Goal: Information Seeking & Learning: Compare options

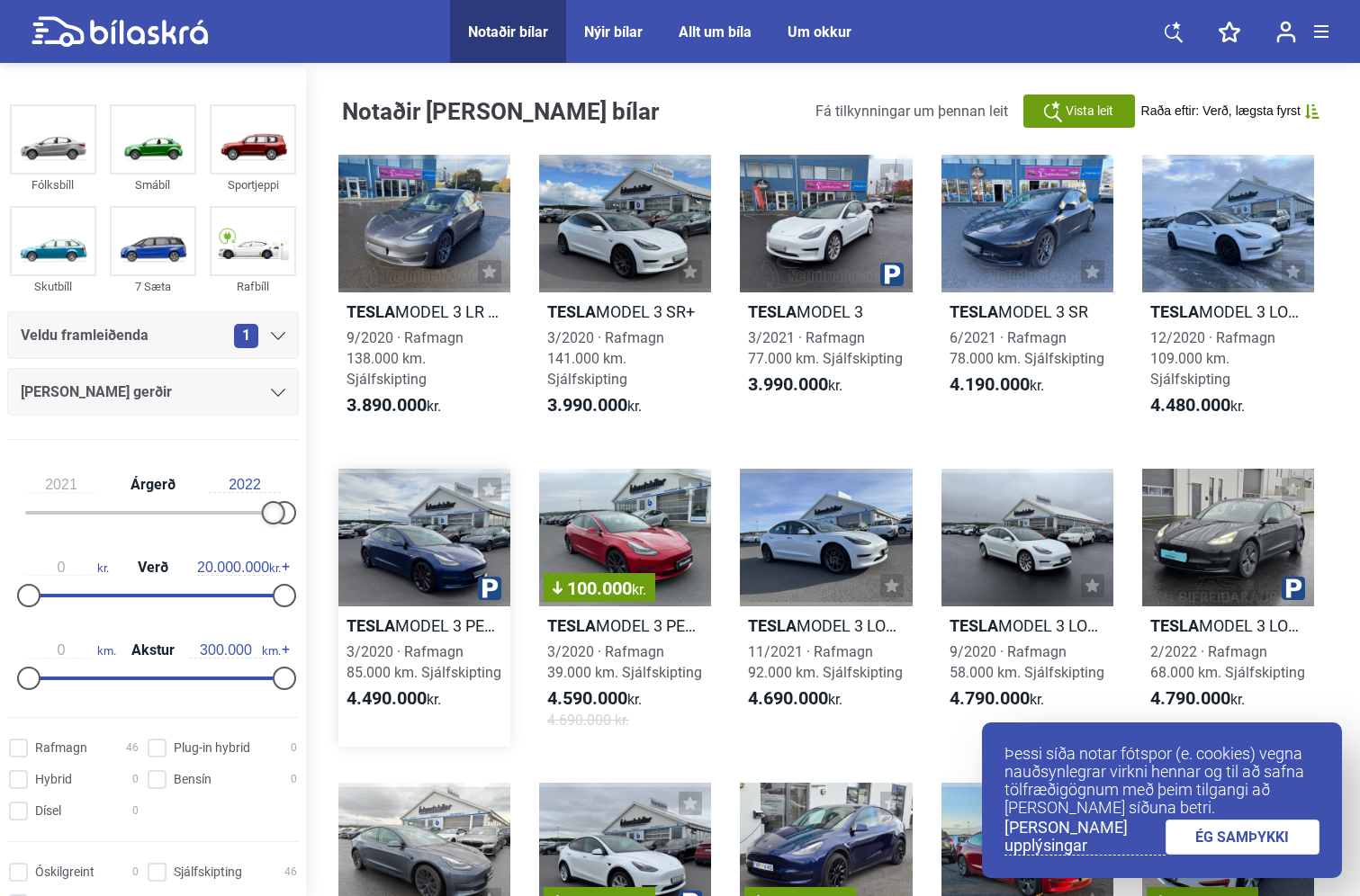
drag, startPoint x: 30, startPoint y: 507, endPoint x: 351, endPoint y: 503, distance: 321.0
click at [351, 503] on div "Fólksbíll Smábíl Sportjeppi Skutbíll 7 Sæta Rafbíll Veldu framleiðenda 1 [PERSO…" at bounding box center [680, 747] width 1360 height 1360
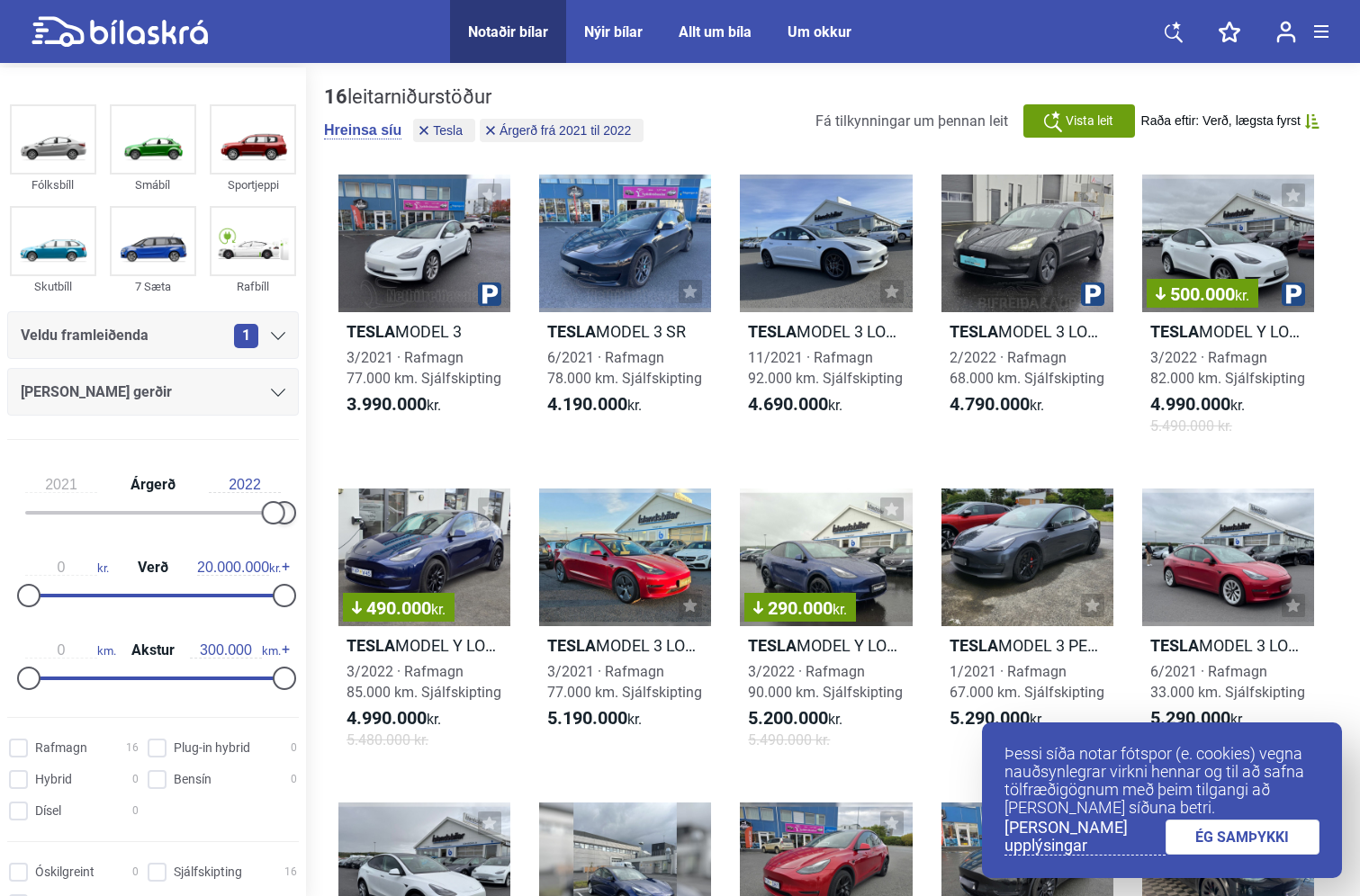
drag, startPoint x: 286, startPoint y: 505, endPoint x: 332, endPoint y: 510, distance: 46.3
click at [332, 510] on div "Fólksbíll Smábíl Sportjeppi Skutbíll 7 Sæta Rafbíll Veldu framleiðenda 1 [PERSO…" at bounding box center [680, 739] width 1360 height 1342
click at [493, 131] on icon at bounding box center [490, 131] width 9 height 9
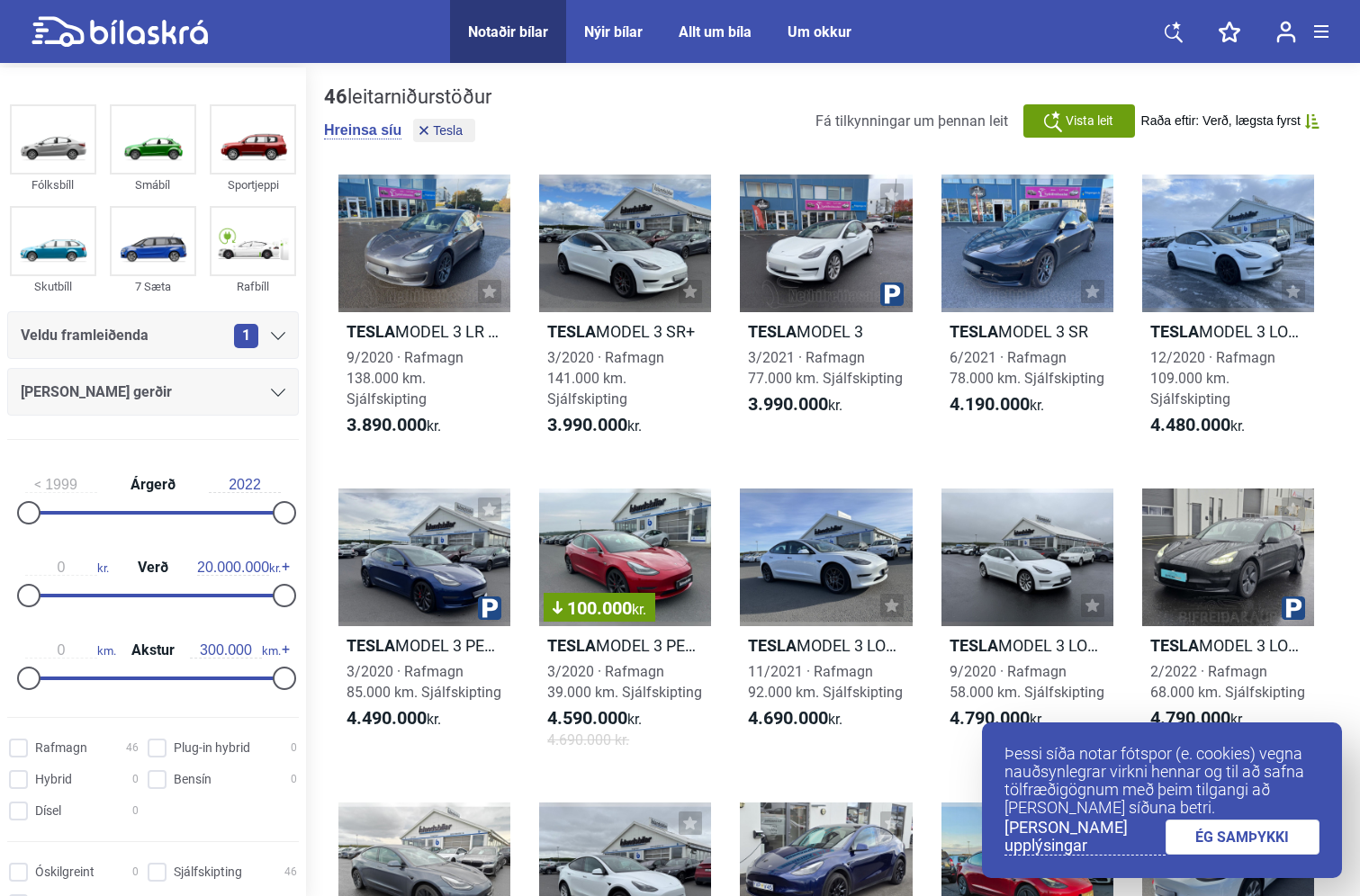
click at [233, 485] on input "2022" at bounding box center [244, 485] width 72 height 16
click at [71, 479] on input "1999" at bounding box center [61, 485] width 72 height 16
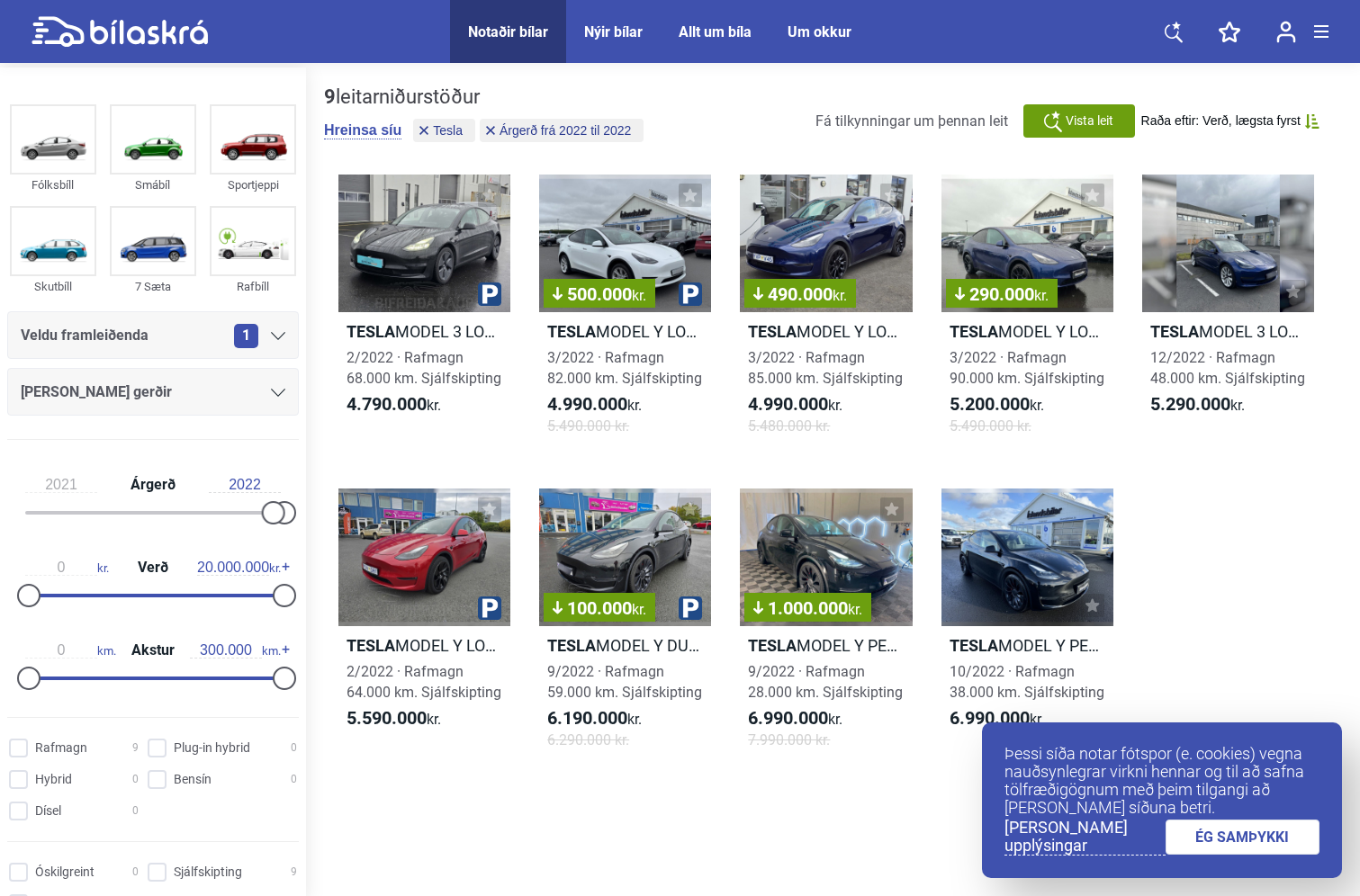
type input "2021"
click at [249, 488] on input "2022" at bounding box center [244, 485] width 72 height 16
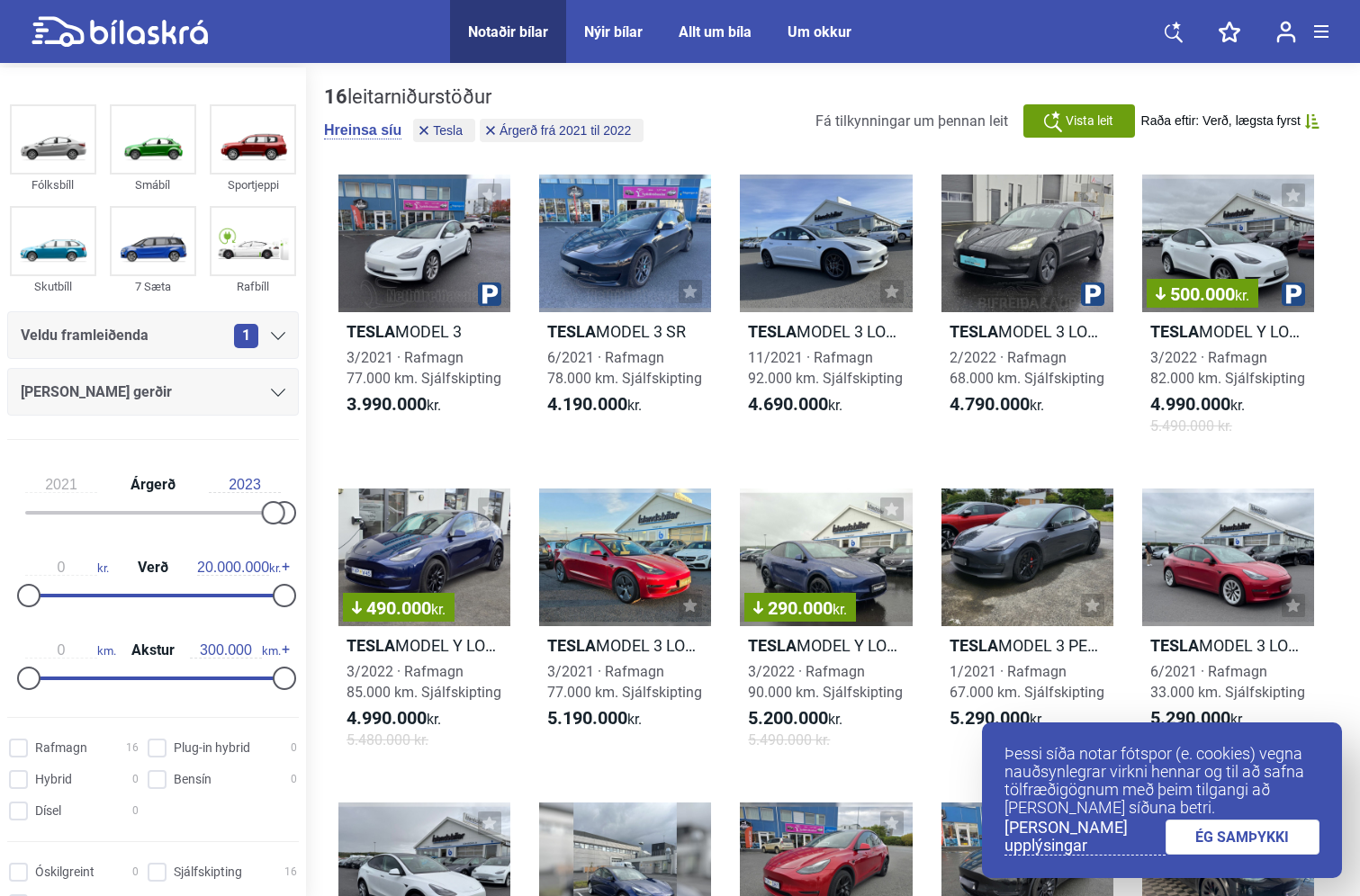
type input "2022"
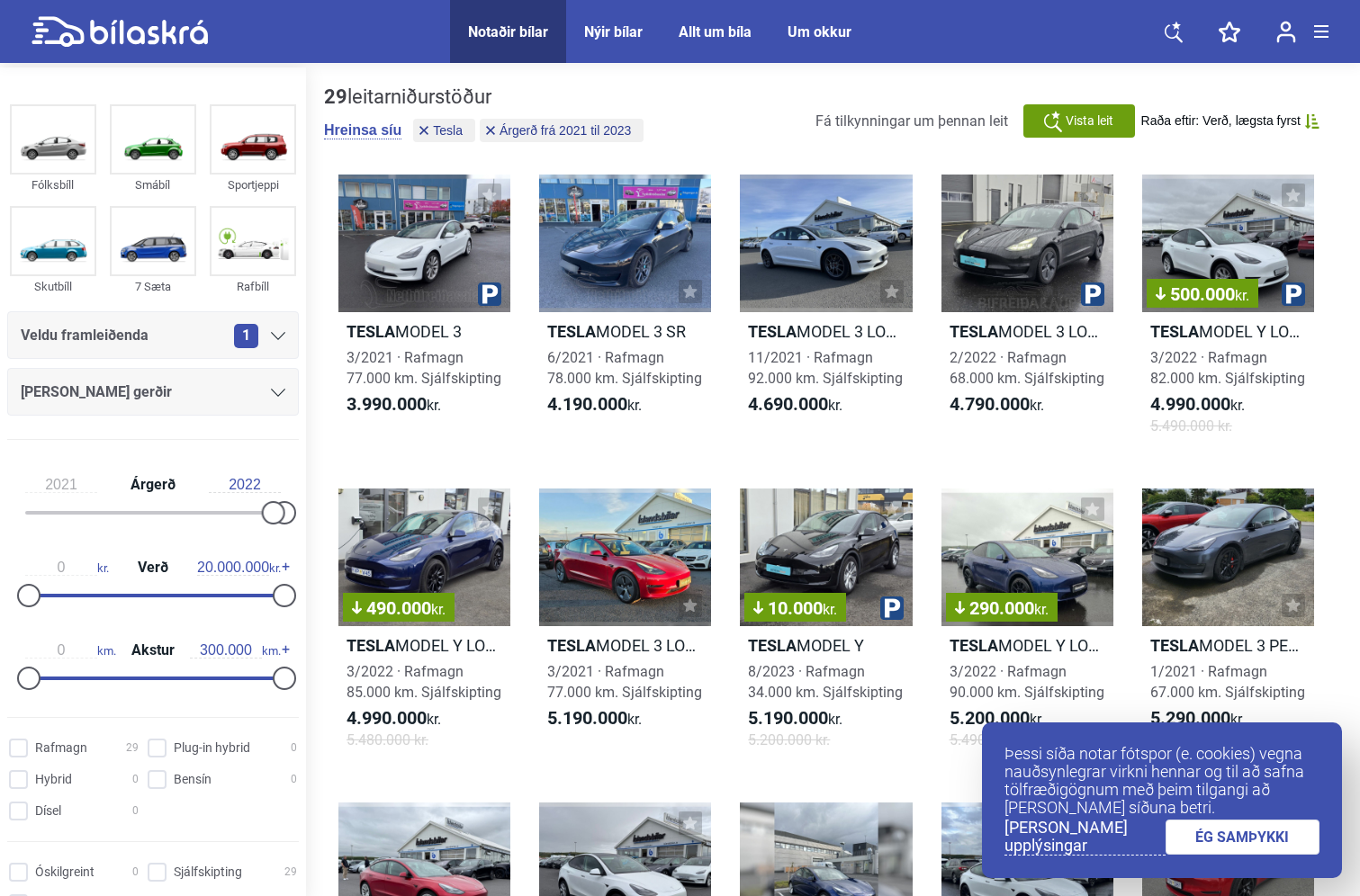
click at [1226, 837] on link "ÉG SAMÞYKKI" at bounding box center [1242, 837] width 155 height 35
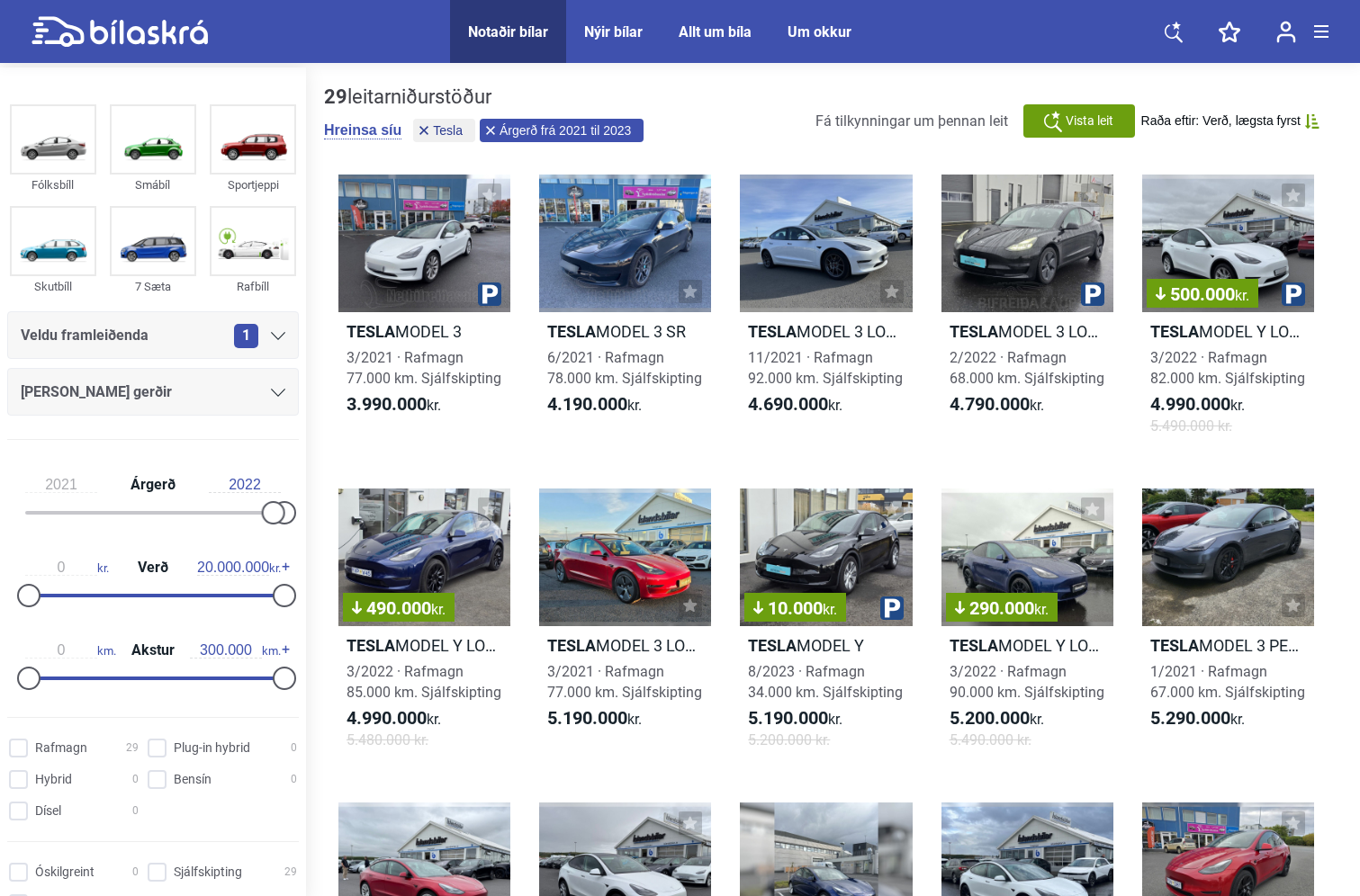
click at [488, 133] on icon at bounding box center [490, 131] width 9 height 9
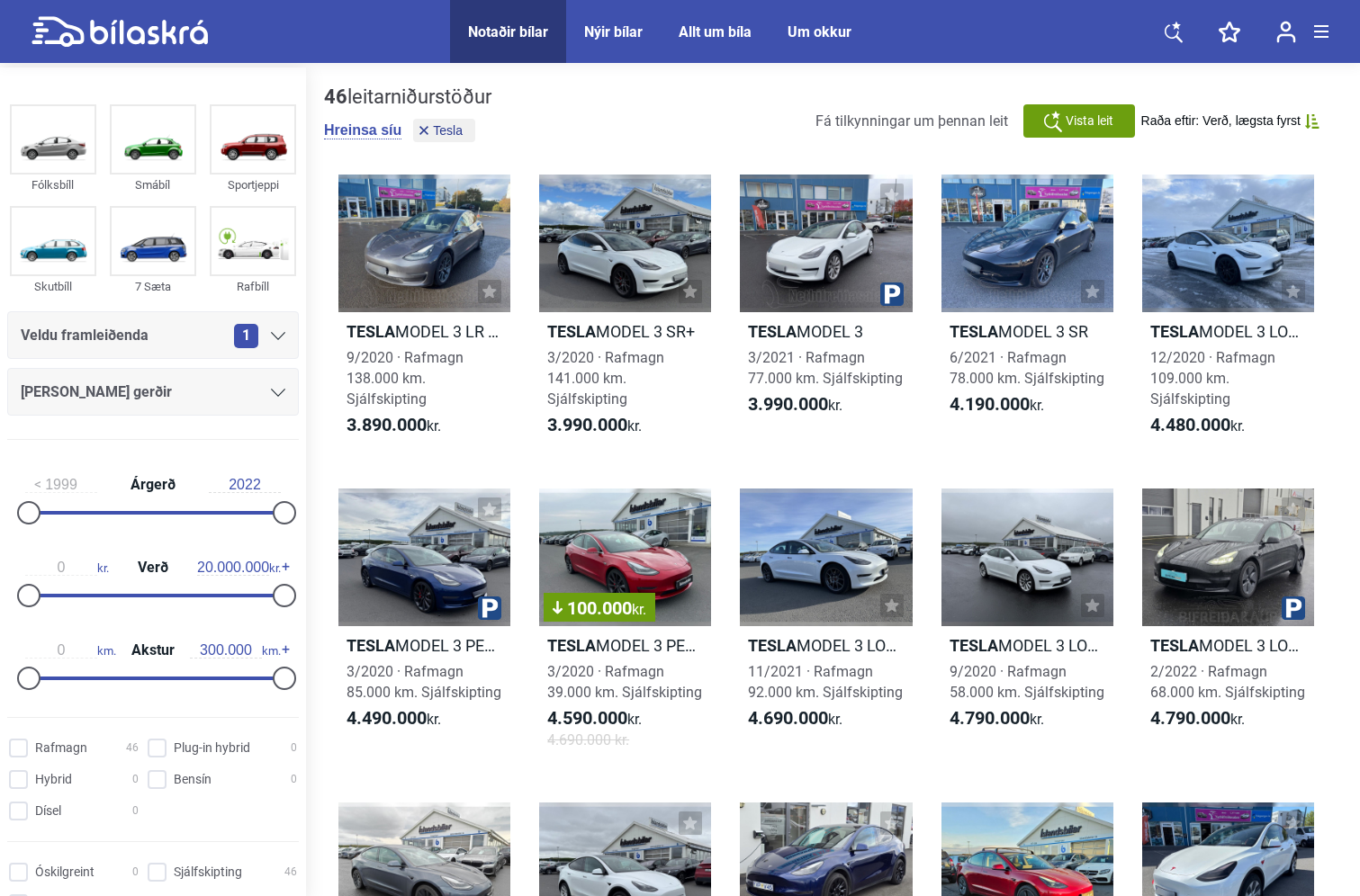
type input "2021"
